Goal: Find specific page/section: Find specific page/section

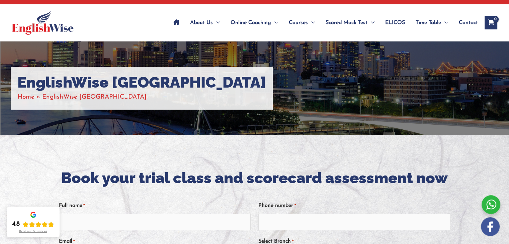
scroll to position [40, 0]
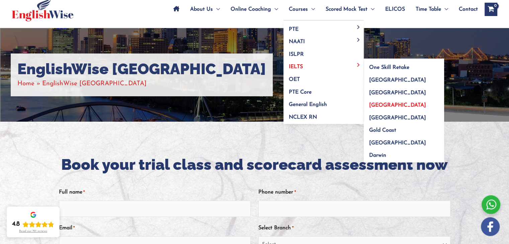
click at [383, 106] on span "[GEOGRAPHIC_DATA]" at bounding box center [397, 105] width 57 height 5
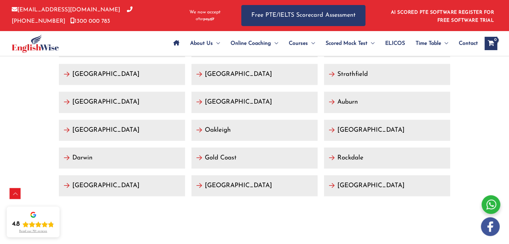
scroll to position [3176, 0]
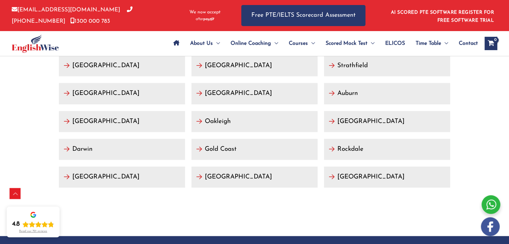
click at [93, 91] on link "[GEOGRAPHIC_DATA]" at bounding box center [122, 93] width 126 height 21
